Goal: Information Seeking & Learning: Learn about a topic

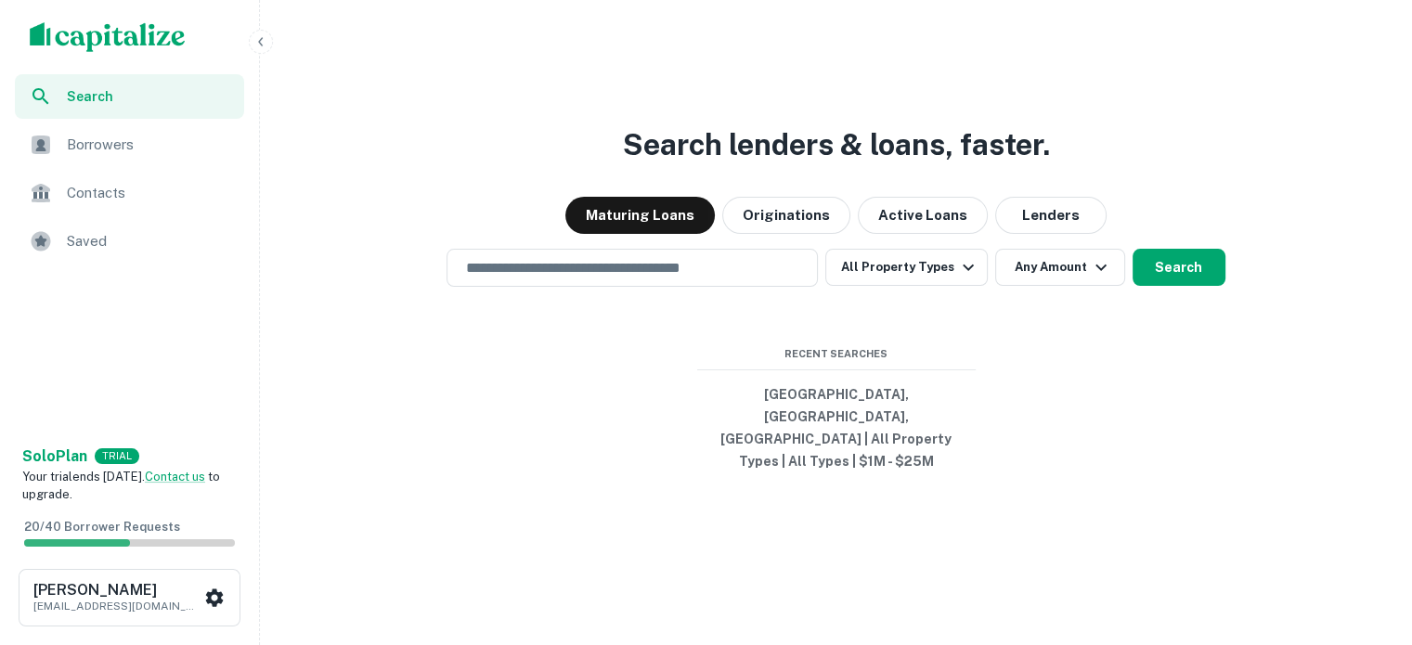
click at [95, 230] on span "Saved" at bounding box center [150, 241] width 166 height 22
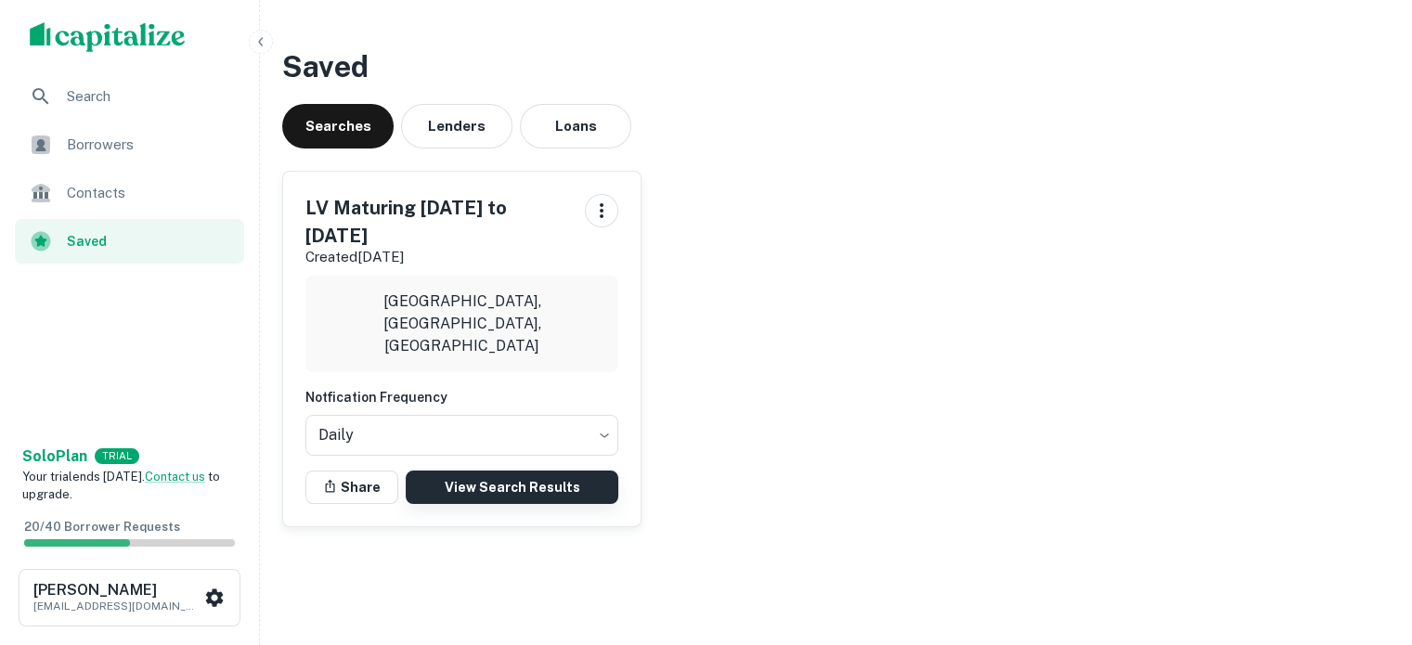
click at [514, 504] on link "View Search Results" at bounding box center [512, 487] width 213 height 33
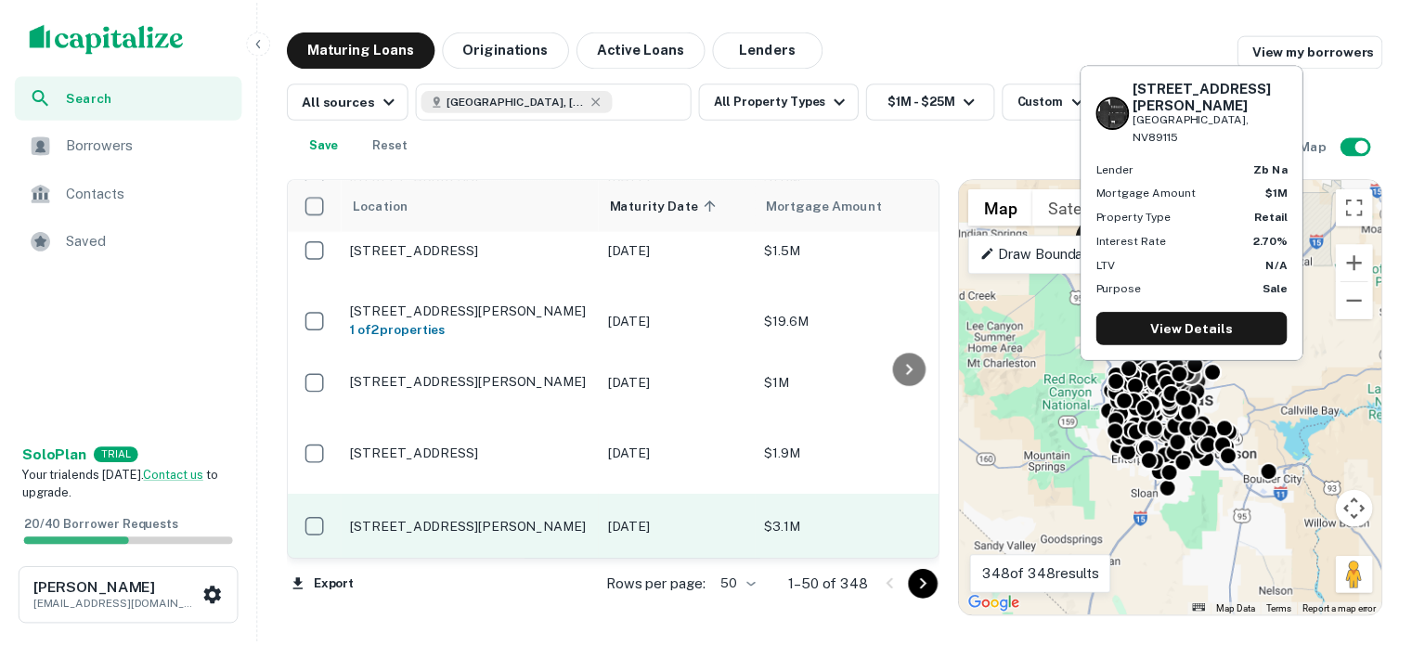
scroll to position [5145, 0]
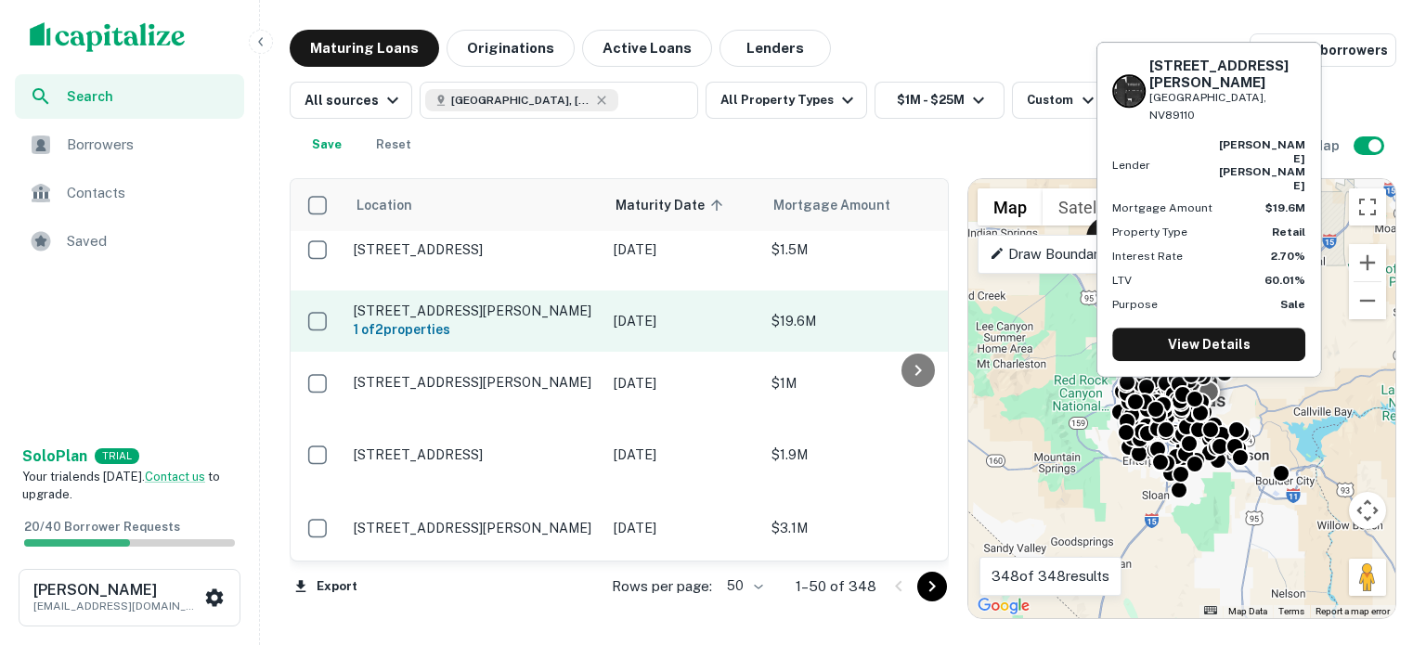
click at [474, 319] on p "[STREET_ADDRESS][PERSON_NAME]" at bounding box center [474, 311] width 241 height 17
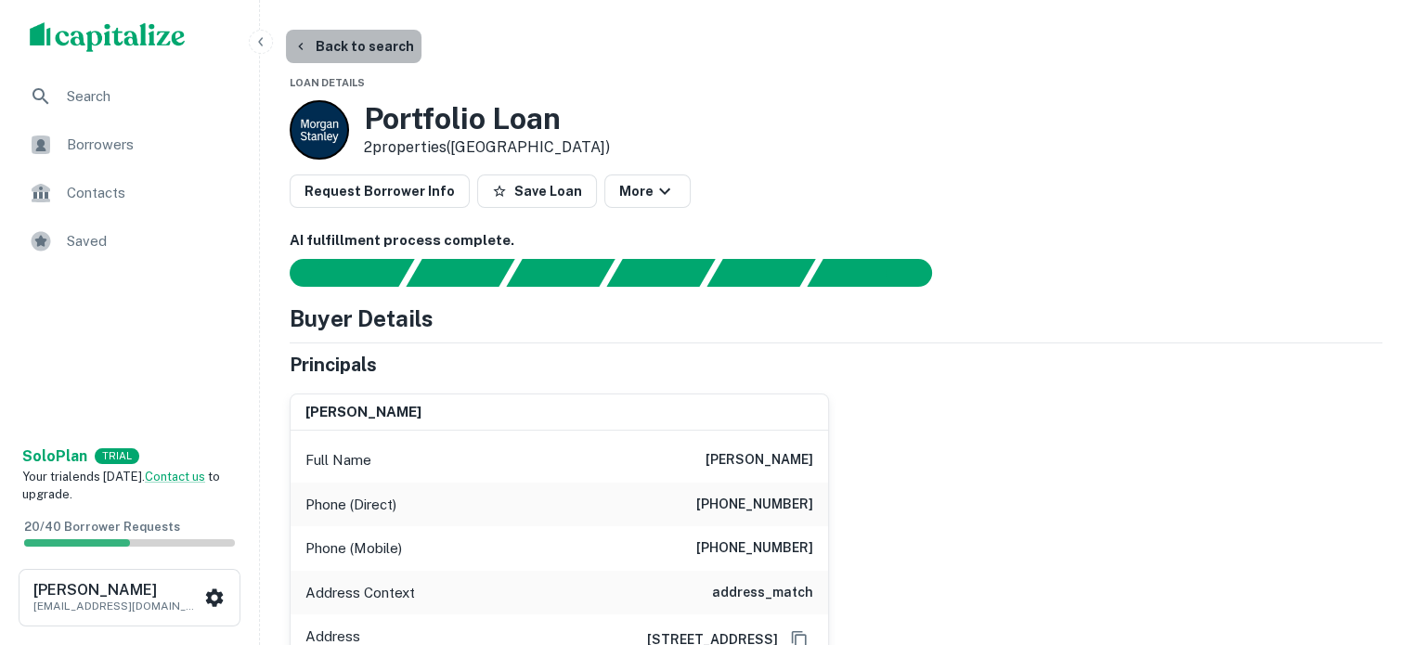
click at [336, 47] on button "Back to search" at bounding box center [354, 46] width 136 height 33
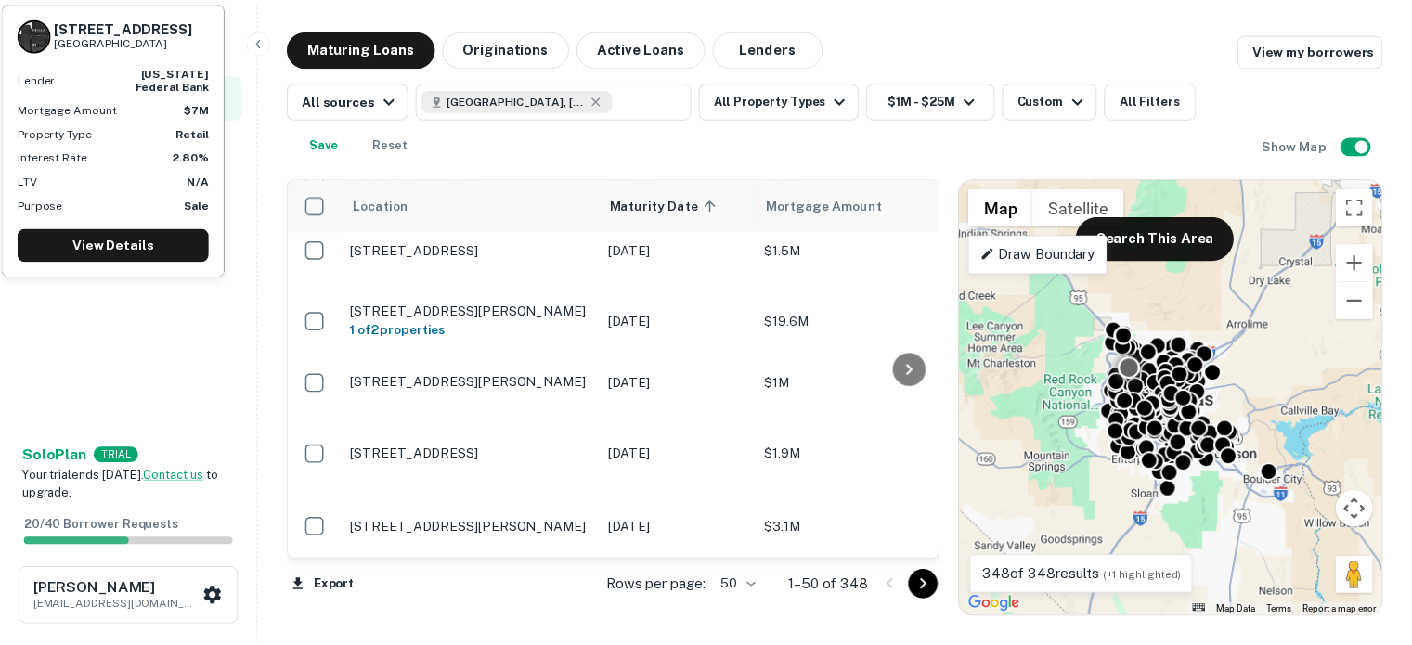
scroll to position [5455, 0]
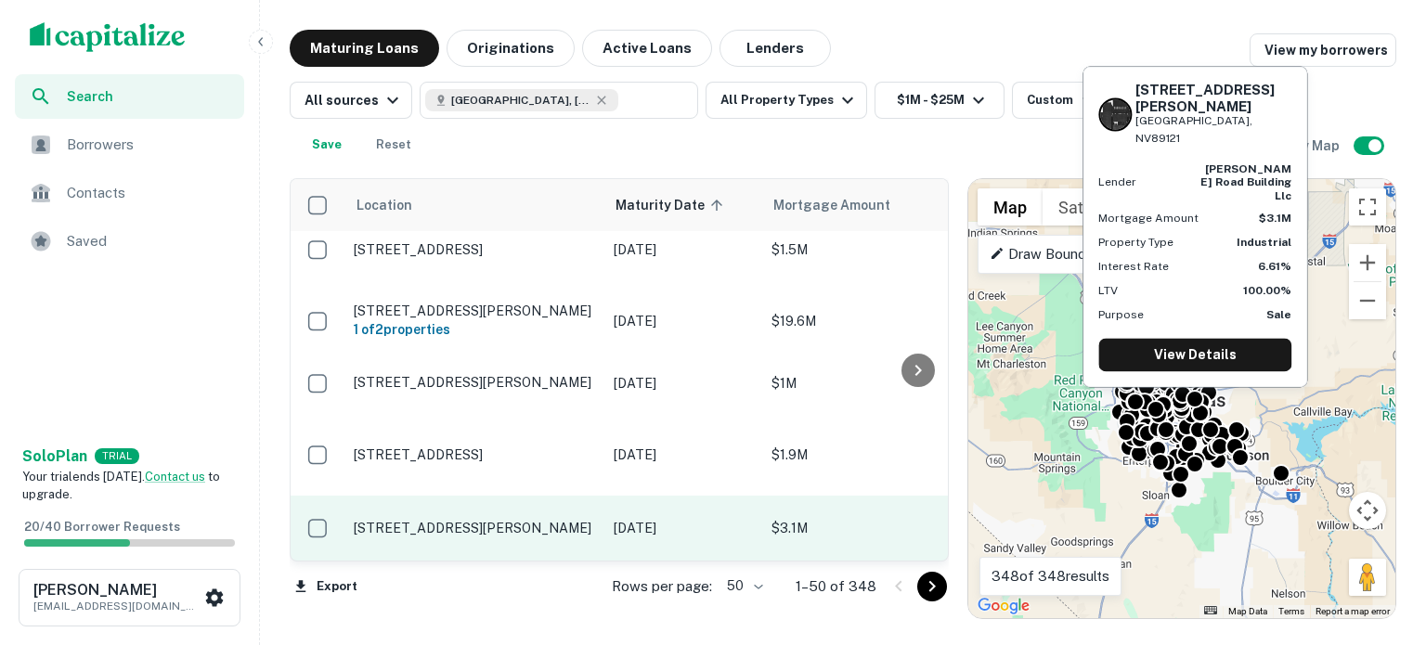
click at [453, 520] on p "[STREET_ADDRESS][PERSON_NAME]" at bounding box center [474, 528] width 241 height 17
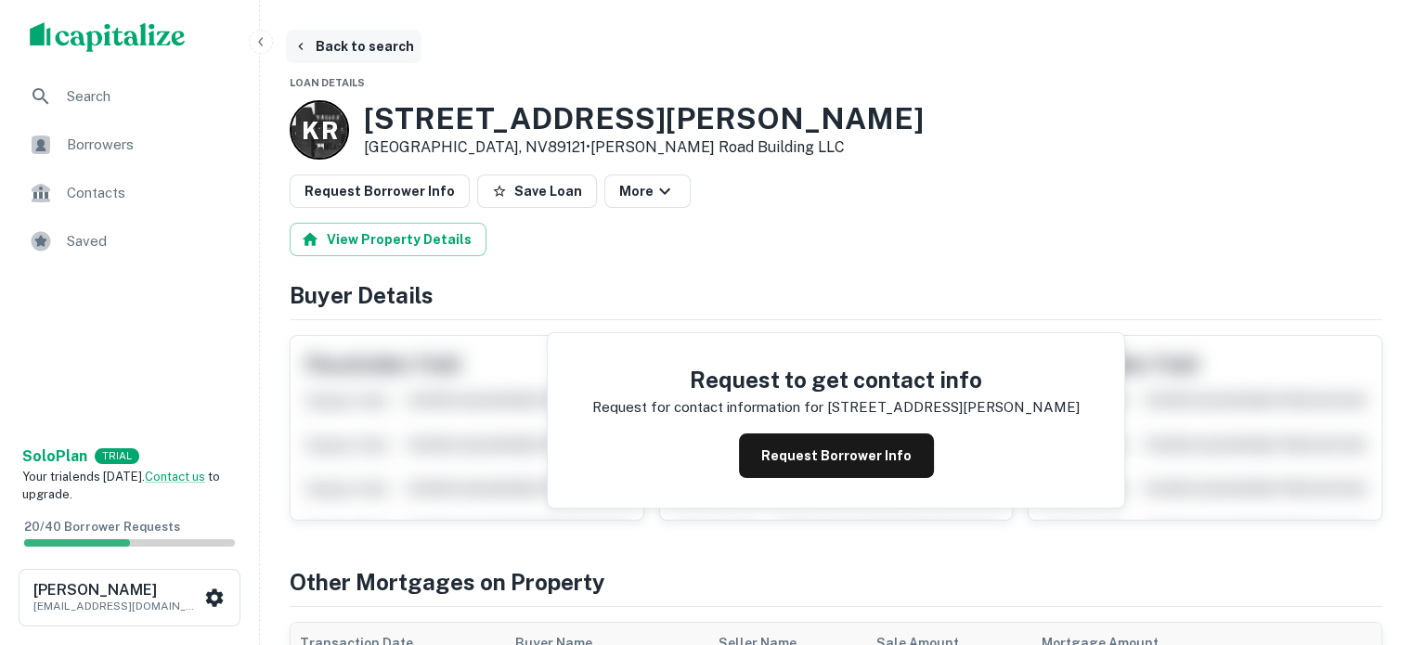
click at [357, 49] on button "Back to search" at bounding box center [354, 46] width 136 height 33
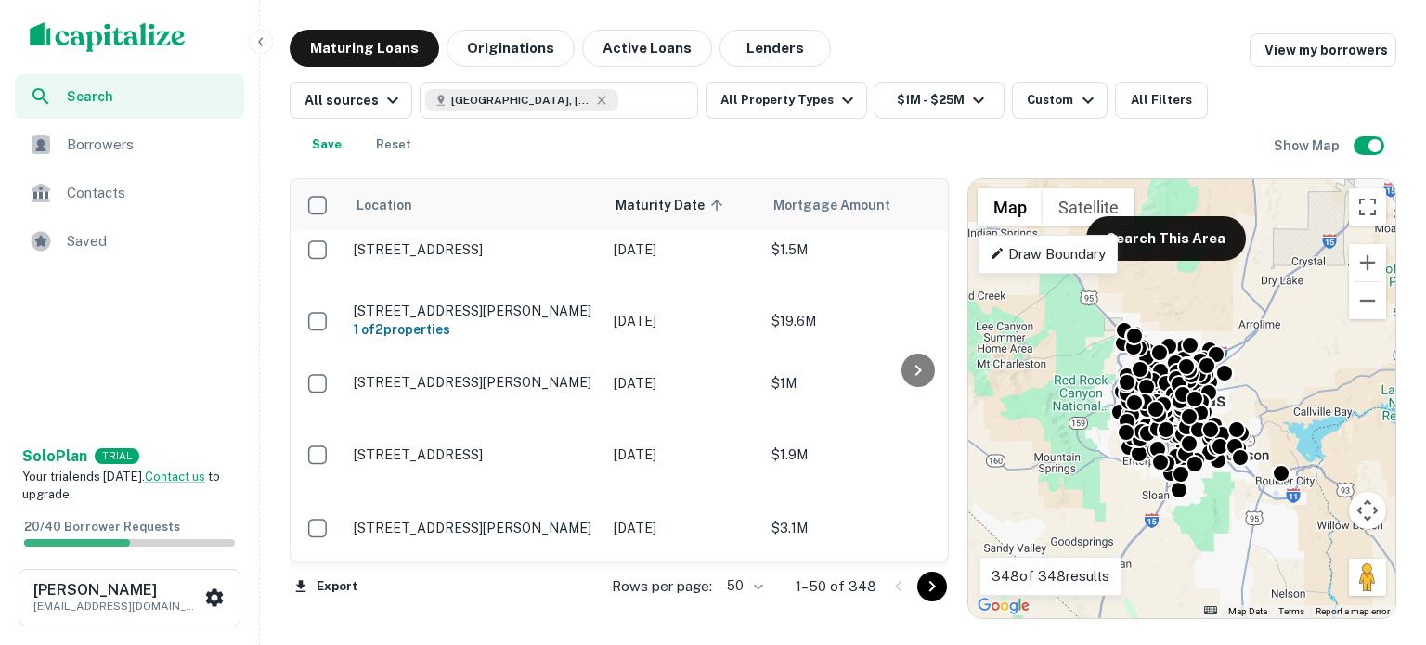
scroll to position [5423, 0]
click at [929, 592] on icon "Go to next page" at bounding box center [932, 587] width 22 height 22
